Goal: Task Accomplishment & Management: Manage account settings

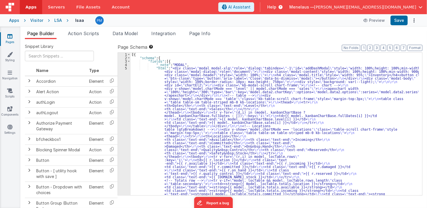
click at [55, 20] on div "LSA" at bounding box center [58, 21] width 8 height 6
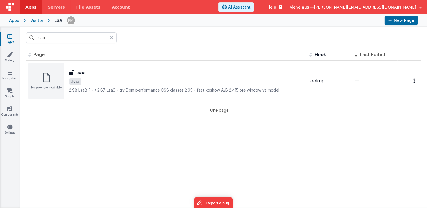
click at [40, 20] on div "Visitor" at bounding box center [36, 21] width 13 height 6
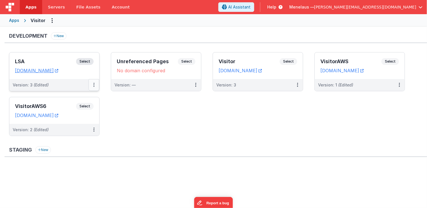
click at [93, 85] on button at bounding box center [94, 85] width 11 height 12
click at [80, 108] on span "Open Helper" at bounding box center [73, 107] width 25 height 5
click at [72, 107] on span "Open Helper" at bounding box center [73, 107] width 25 height 5
click at [137, 124] on div at bounding box center [213, 104] width 427 height 208
click at [93, 84] on button at bounding box center [94, 85] width 11 height 12
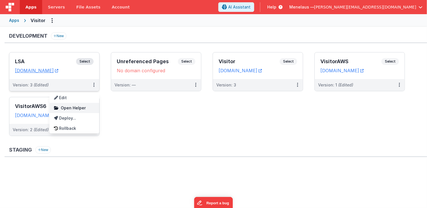
click at [77, 109] on span "Open Helper" at bounding box center [73, 107] width 25 height 5
click at [65, 97] on link "Edit" at bounding box center [75, 98] width 50 height 10
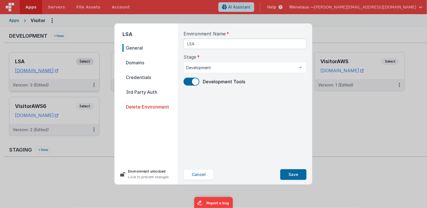
click at [139, 77] on span "Credentials" at bounding box center [149, 77] width 55 height 8
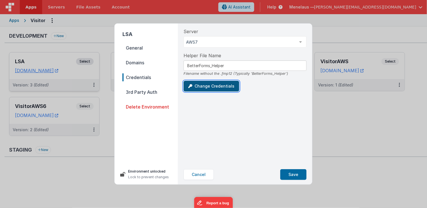
click at [212, 85] on button "Change Credentials" at bounding box center [212, 86] width 56 height 11
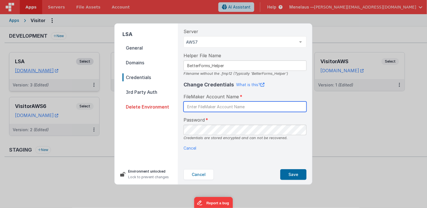
click at [204, 109] on input "text" at bounding box center [245, 106] width 123 height 10
type input "paul"
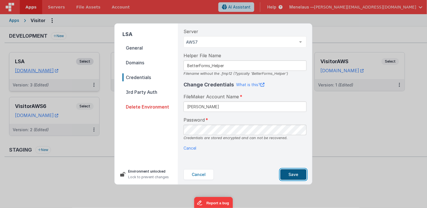
click at [299, 176] on button "Save" at bounding box center [293, 174] width 26 height 11
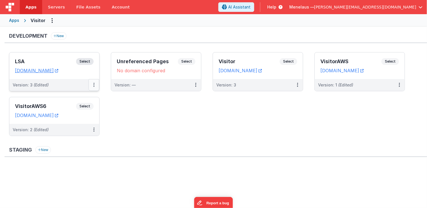
click at [92, 84] on button at bounding box center [94, 85] width 11 height 12
click at [125, 112] on div at bounding box center [213, 104] width 427 height 208
click at [94, 85] on icon at bounding box center [93, 85] width 1 height 0
click at [84, 97] on link "Edit" at bounding box center [75, 98] width 50 height 10
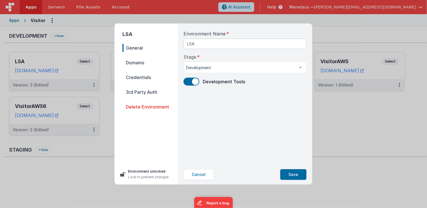
click at [201, 174] on button "Cancel" at bounding box center [199, 174] width 30 height 11
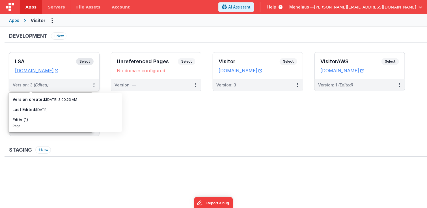
click at [62, 84] on div "Version: 3 (Edited)" at bounding box center [51, 85] width 76 height 6
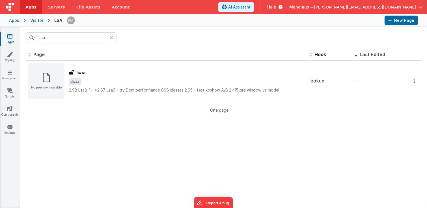
click at [35, 20] on div "Visitor" at bounding box center [36, 21] width 13 height 6
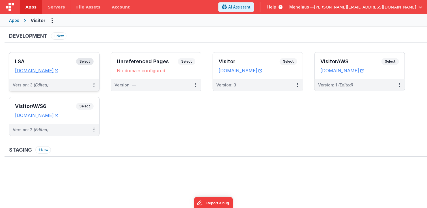
click at [76, 85] on div "Version: 3 (Edited)" at bounding box center [51, 85] width 76 height 6
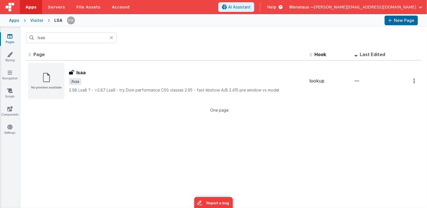
click at [36, 20] on div "Visitor" at bounding box center [36, 21] width 13 height 6
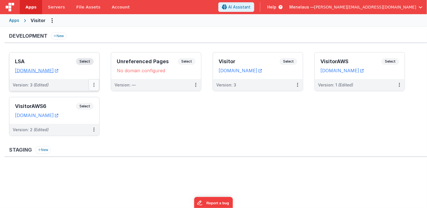
click at [94, 85] on icon at bounding box center [93, 85] width 1 height 0
click at [79, 106] on span "Open Helper" at bounding box center [73, 107] width 25 height 5
click at [136, 121] on div at bounding box center [213, 104] width 427 height 208
